Goal: Navigation & Orientation: Find specific page/section

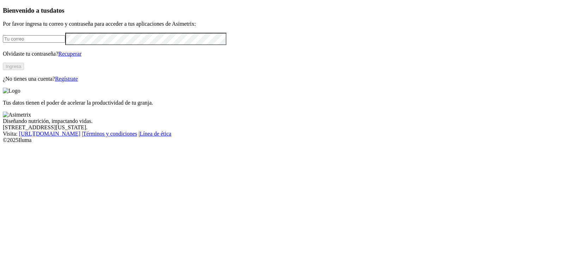
type input "[PERSON_NAME][EMAIL_ADDRESS][DOMAIN_NAME]"
click at [24, 70] on button "Ingresa" at bounding box center [13, 66] width 21 height 7
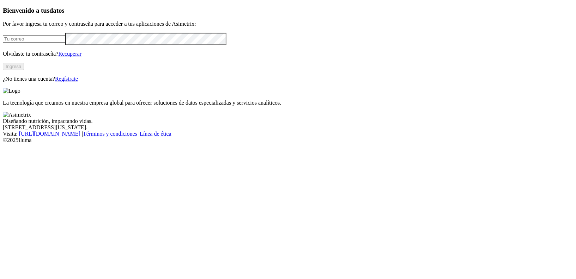
type input "daniel.villa@asimetrix.co"
click at [24, 70] on button "Ingresa" at bounding box center [13, 66] width 21 height 7
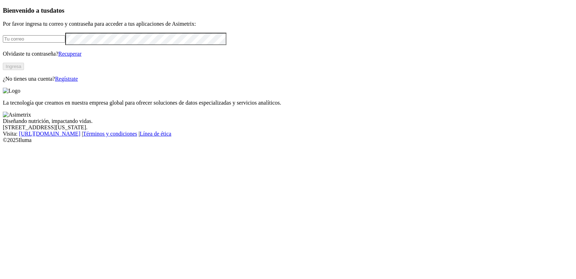
type input "daniel.villa@asimetrix.co"
click at [24, 70] on button "Ingresa" at bounding box center [13, 66] width 21 height 7
